Goal: Transaction & Acquisition: Purchase product/service

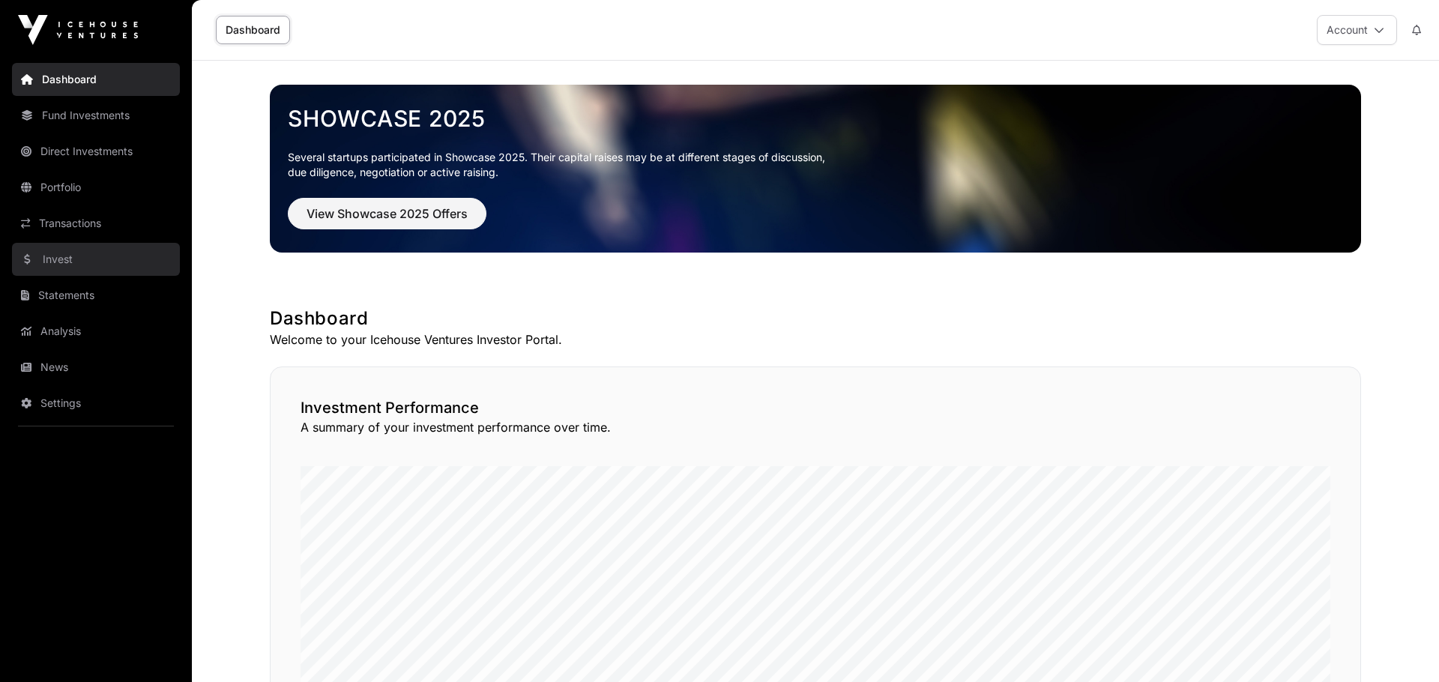
click at [55, 262] on link "Invest" at bounding box center [96, 259] width 168 height 33
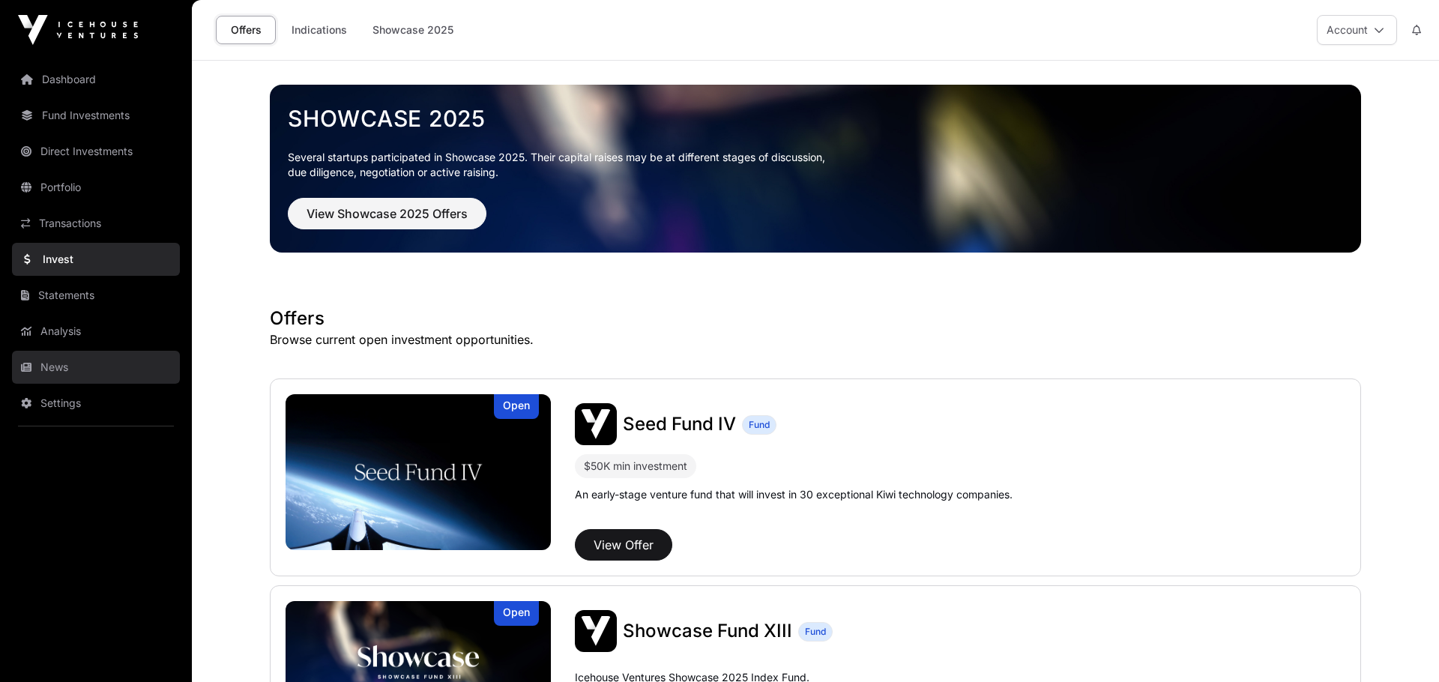
click at [54, 262] on link "News" at bounding box center [96, 367] width 168 height 33
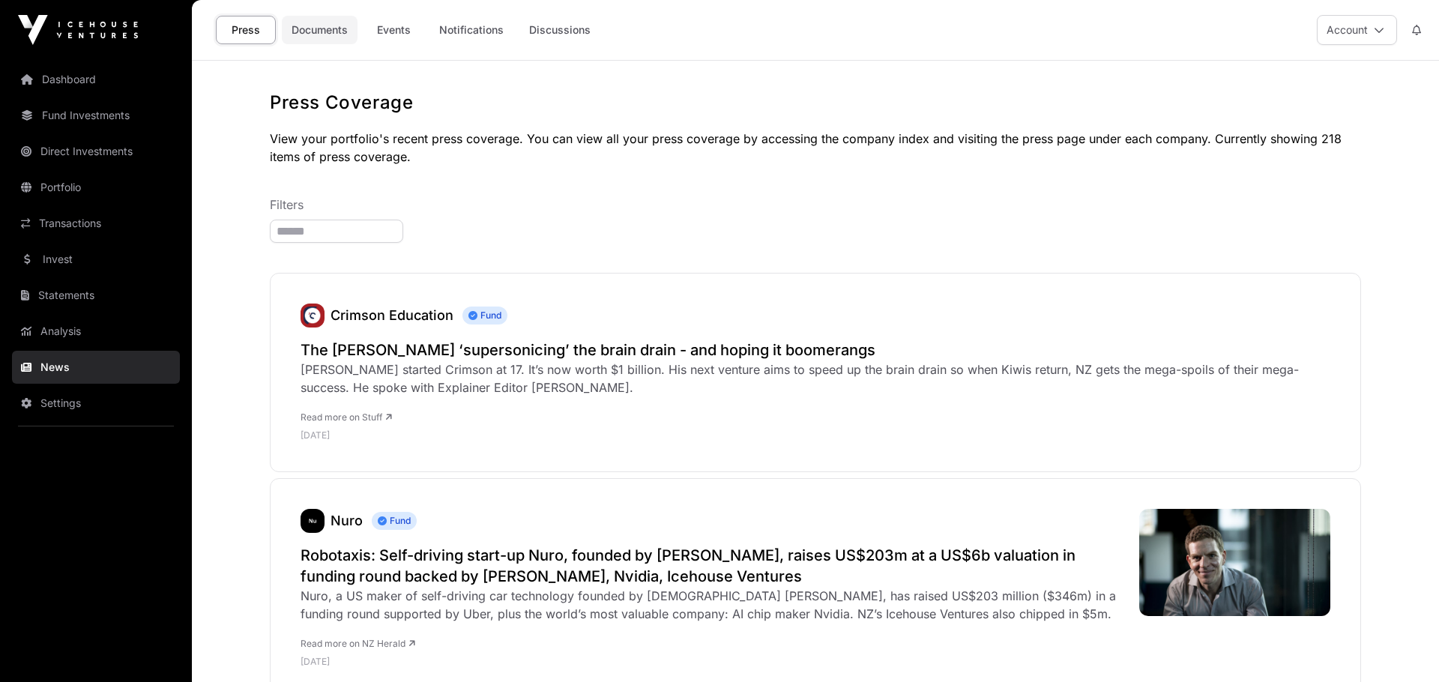
click at [312, 26] on link "Documents" at bounding box center [320, 30] width 76 height 28
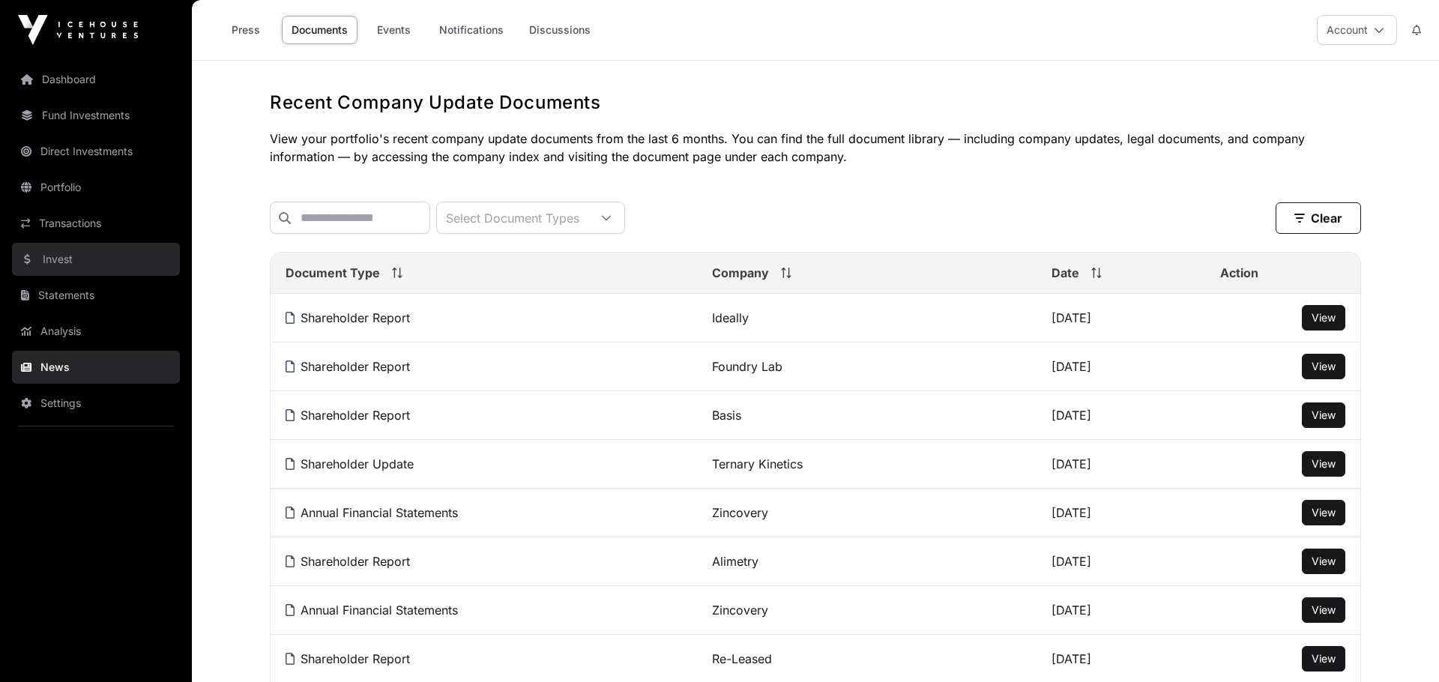
click at [62, 259] on link "Invest" at bounding box center [96, 259] width 168 height 33
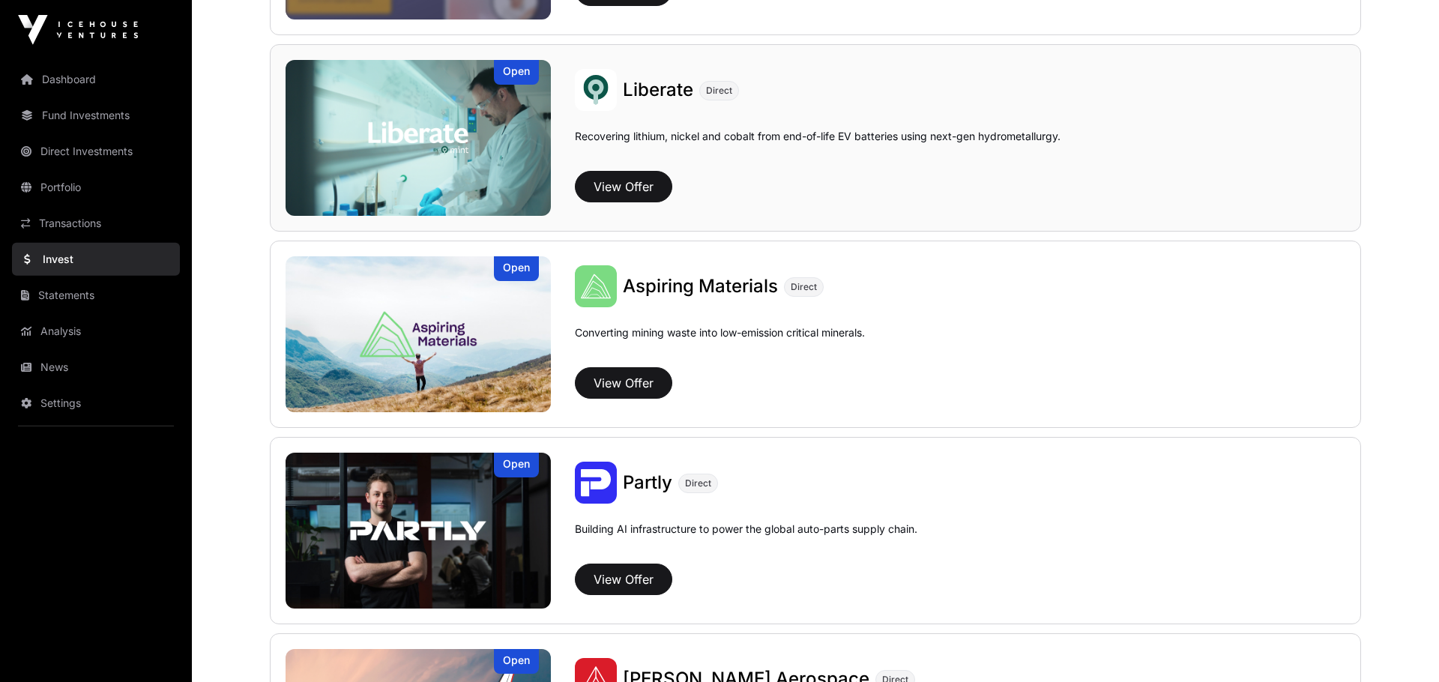
scroll to position [1137, 0]
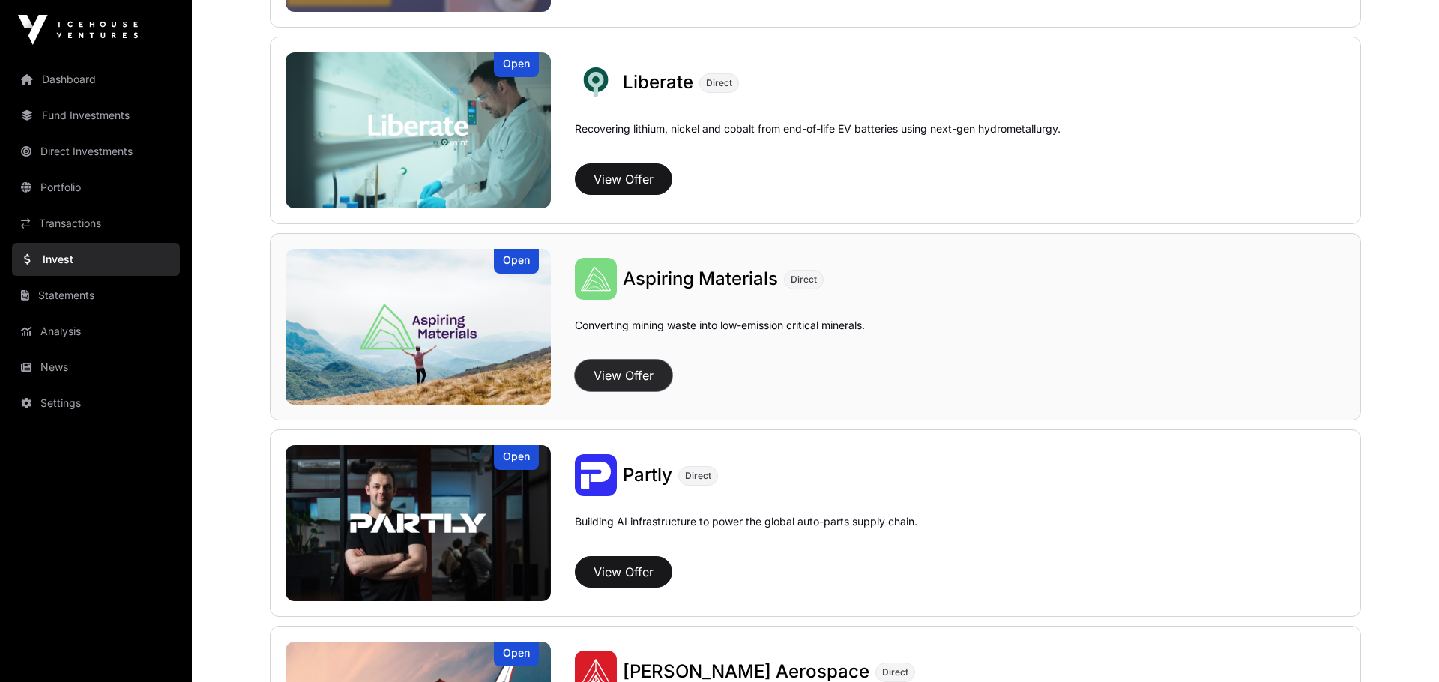
click at [635, 262] on button "View Offer" at bounding box center [623, 375] width 97 height 31
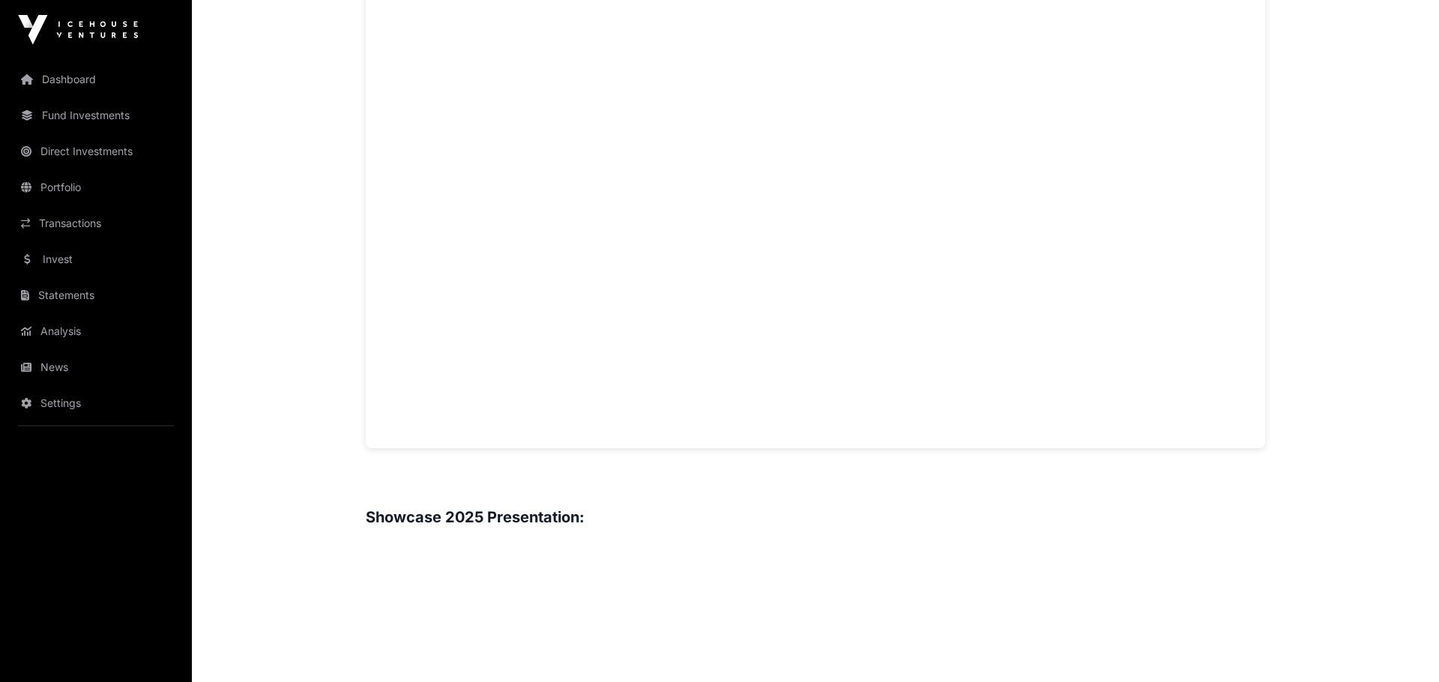
scroll to position [1034, 0]
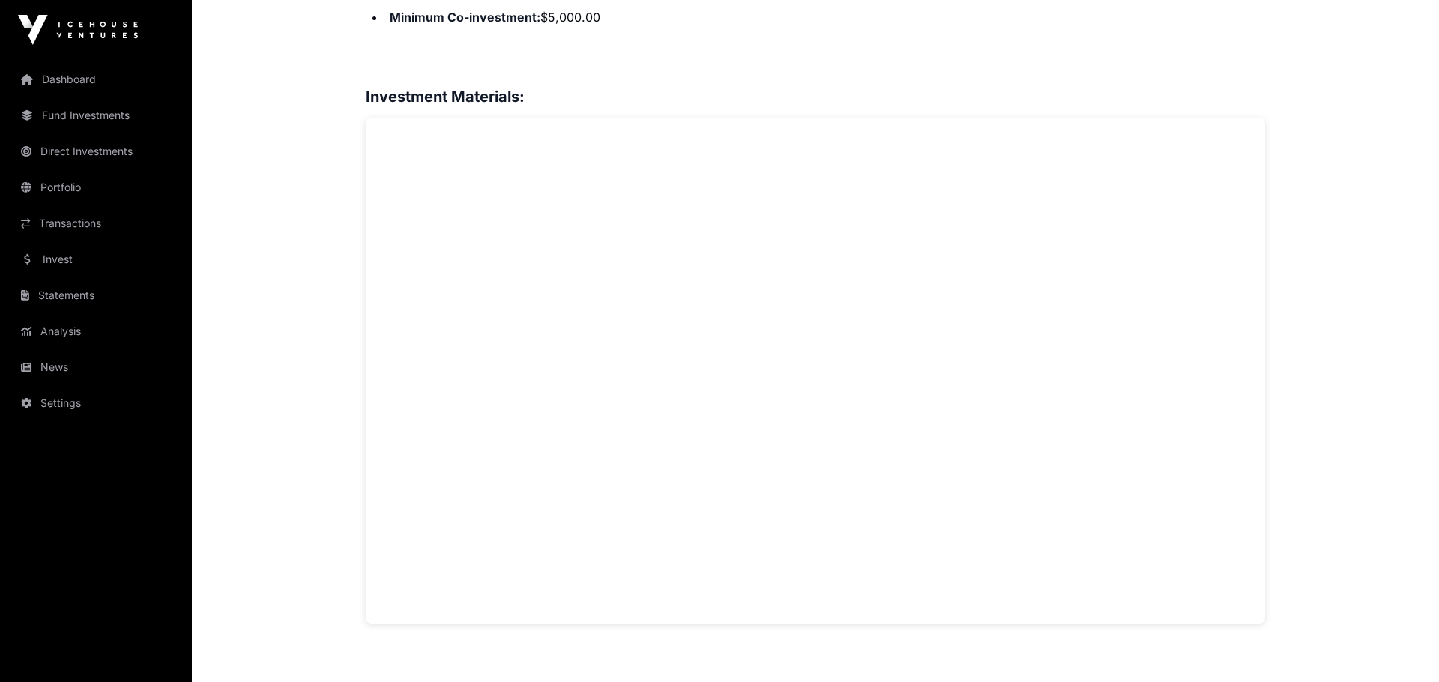
click at [328, 262] on main "Showcase 2025 Aspiring Materials Open Aspiring Materials Direct Converting mini…" at bounding box center [815, 551] width 1247 height 3048
click at [93, 88] on link "Dashboard" at bounding box center [96, 79] width 168 height 33
